Goal: Check status: Check status

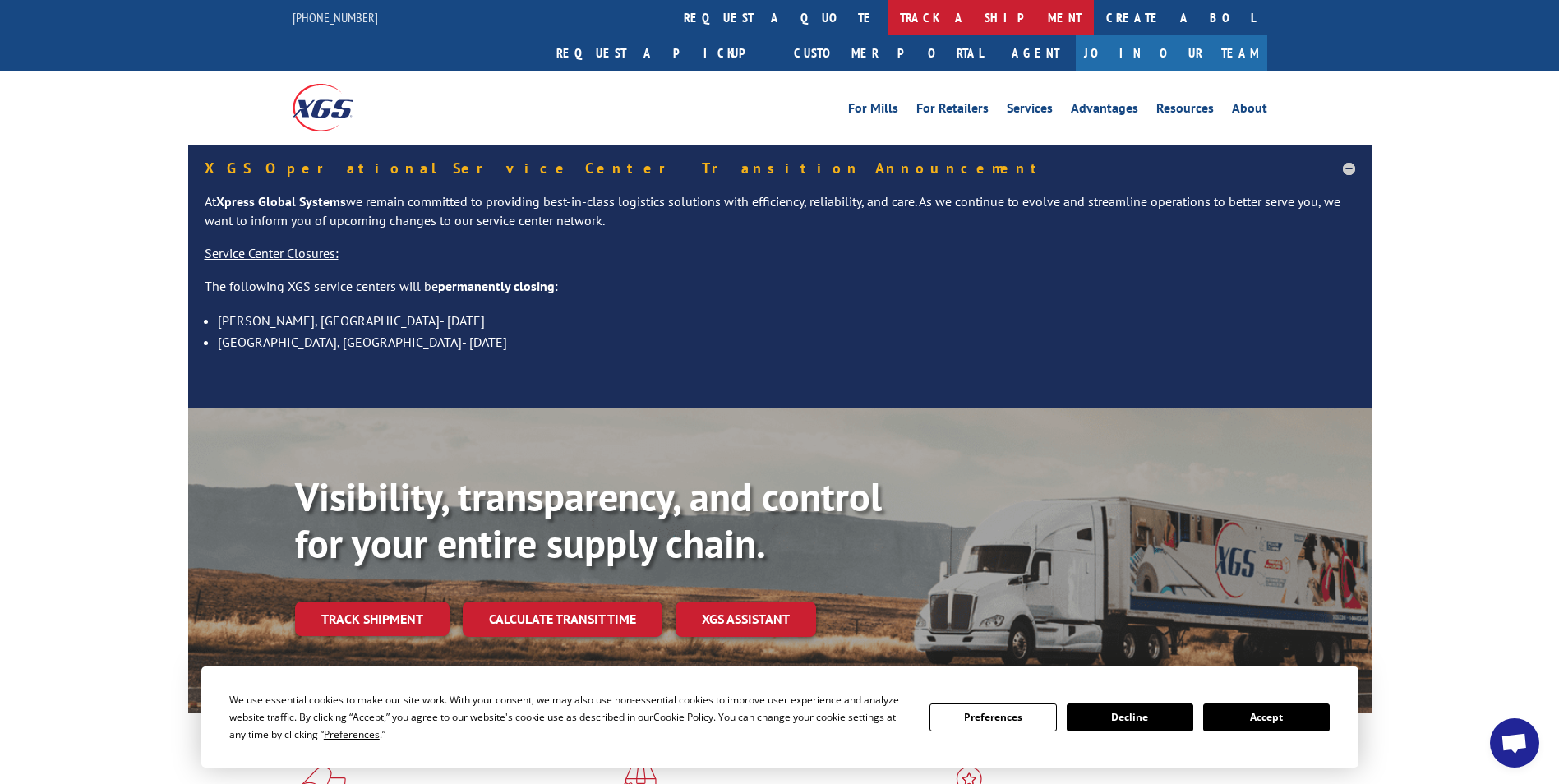
click at [888, 14] on link "track a shipment" at bounding box center [990, 18] width 206 height 35
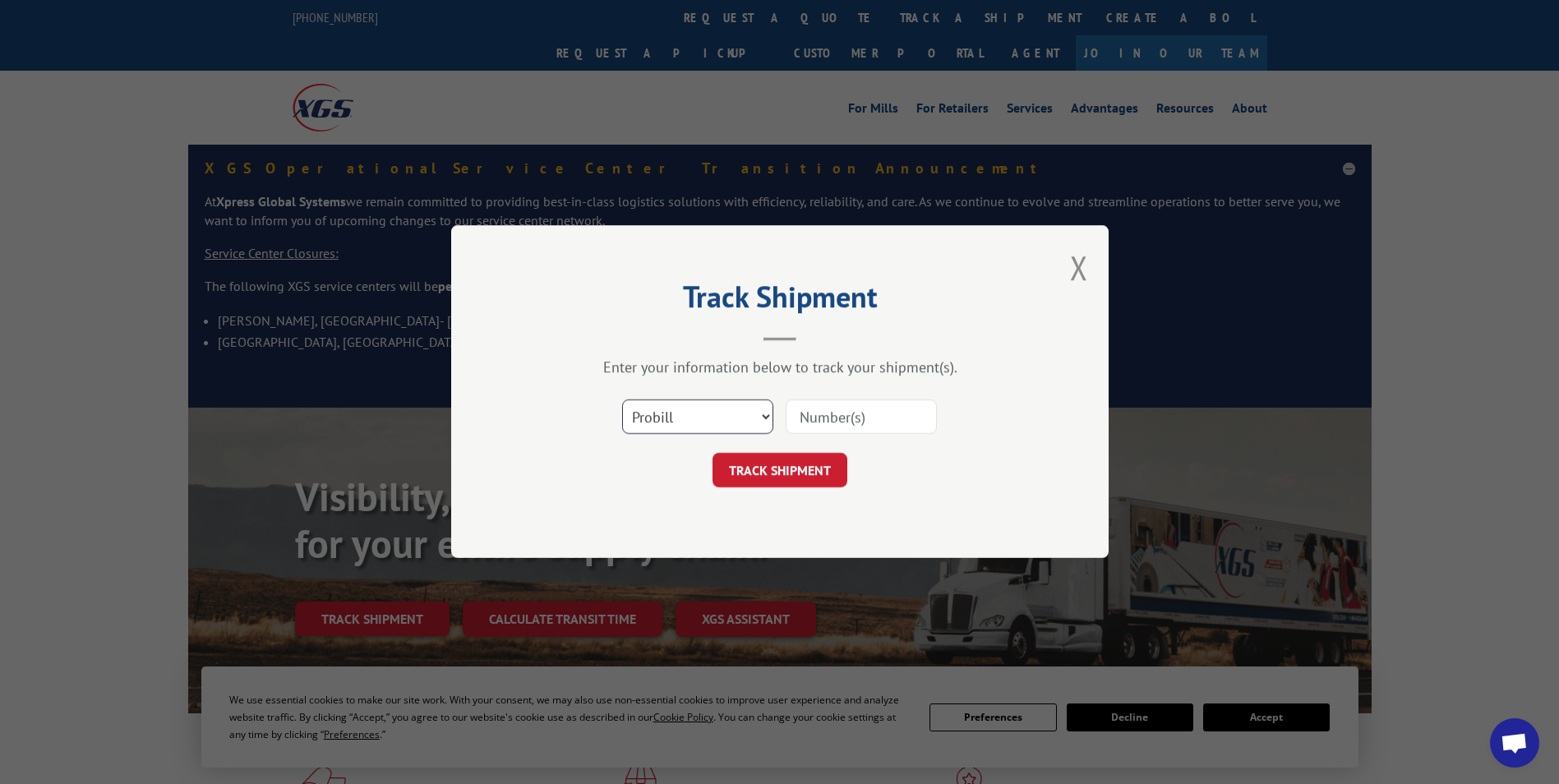
click at [755, 416] on select "Select category... Probill BOL PO" at bounding box center [698, 417] width 152 height 34
select select "bol"
click at [622, 400] on select "Select category... Probill BOL PO" at bounding box center [698, 417] width 152 height 34
click at [840, 424] on input at bounding box center [861, 417] width 152 height 34
paste input "437923"
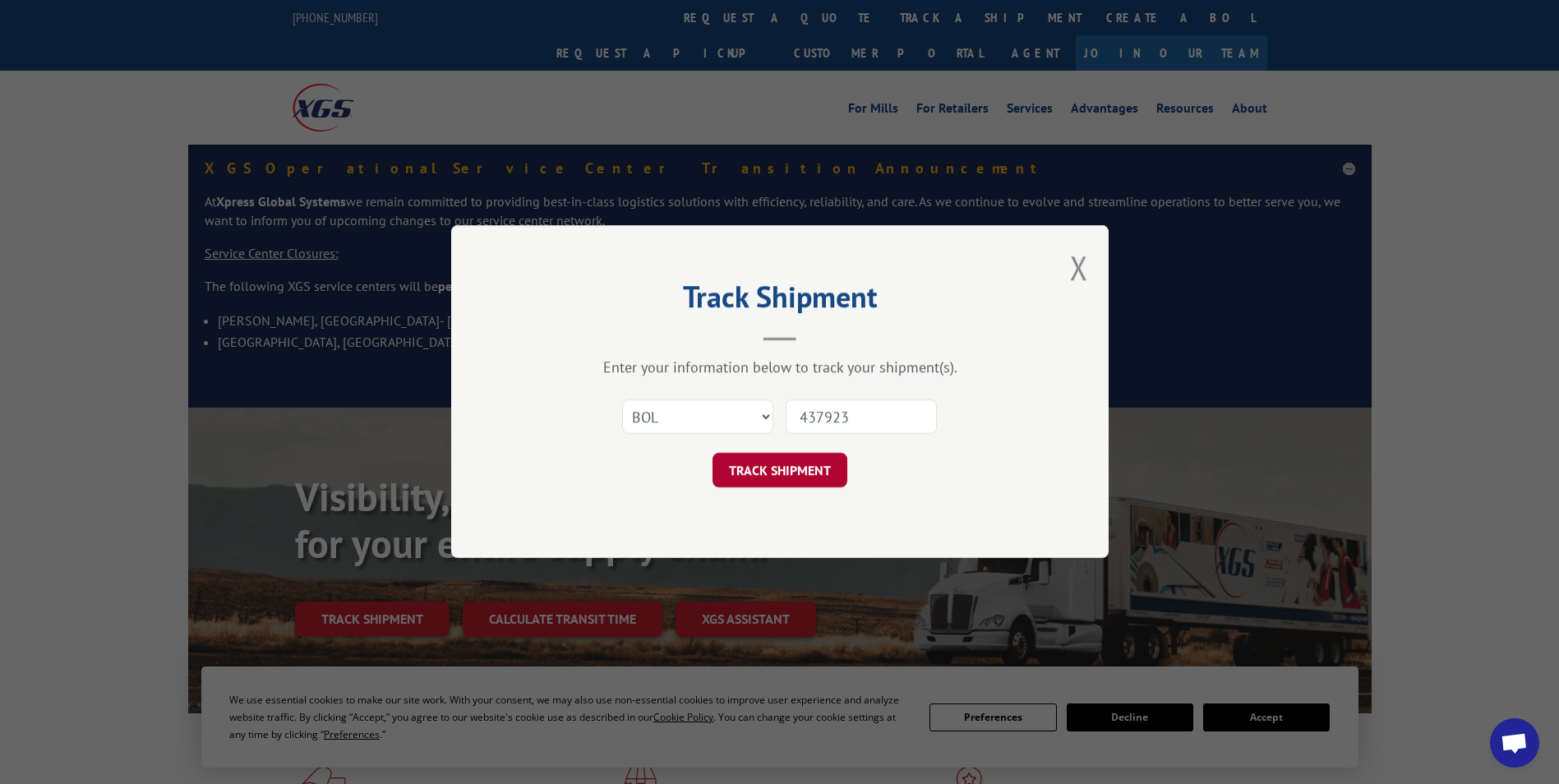
type input "437923"
click at [797, 470] on button "TRACK SHIPMENT" at bounding box center [780, 470] width 135 height 34
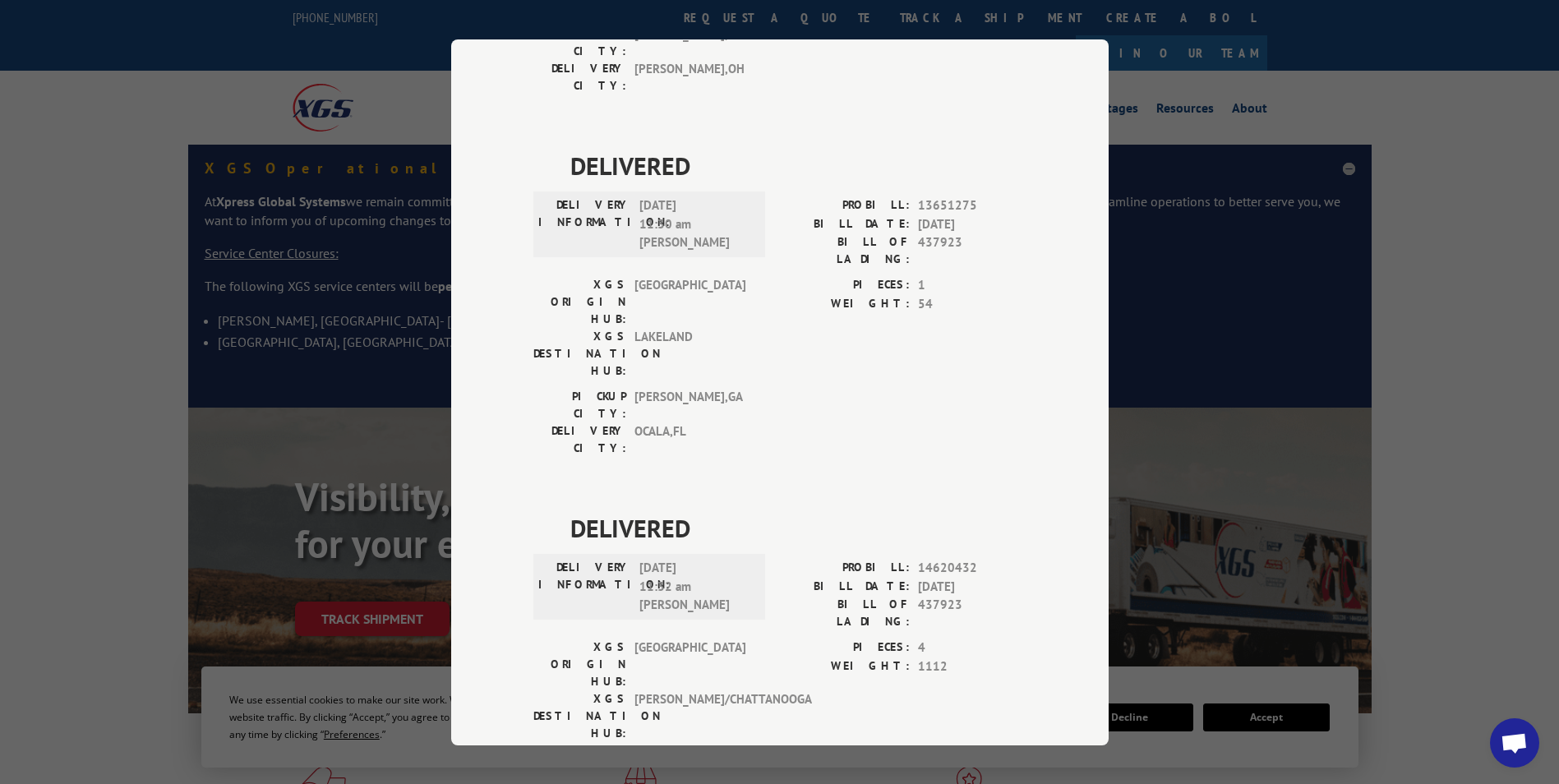
scroll to position [1479, 0]
